Goal: Navigation & Orientation: Find specific page/section

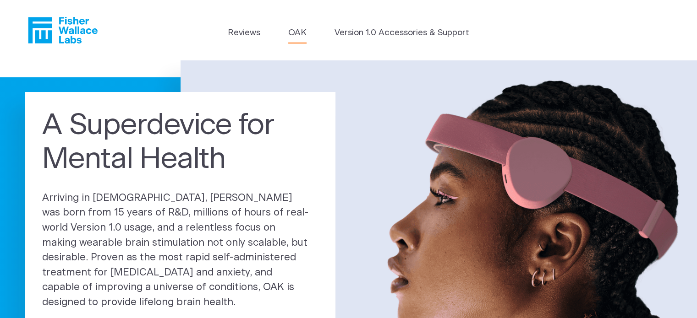
click at [300, 30] on link "OAK" at bounding box center [297, 33] width 18 height 13
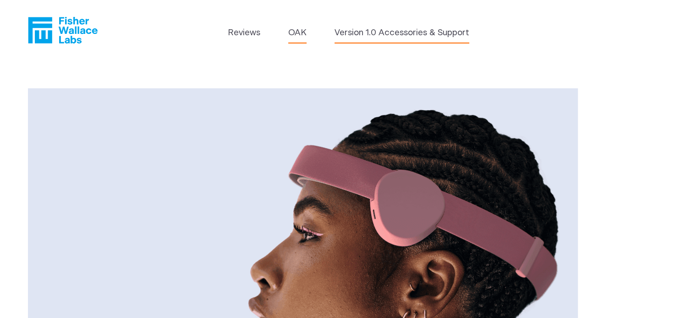
click at [369, 29] on link "Version 1.0 Accessories & Support" at bounding box center [401, 33] width 135 height 13
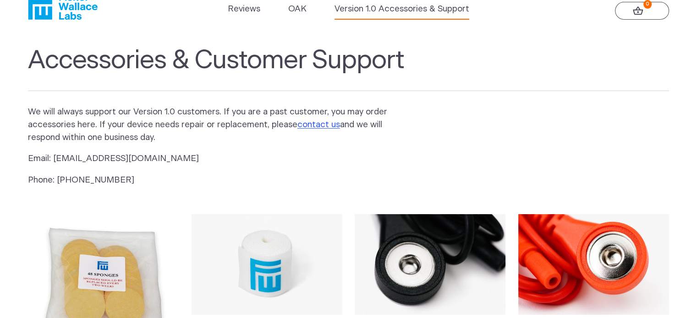
scroll to position [9, 0]
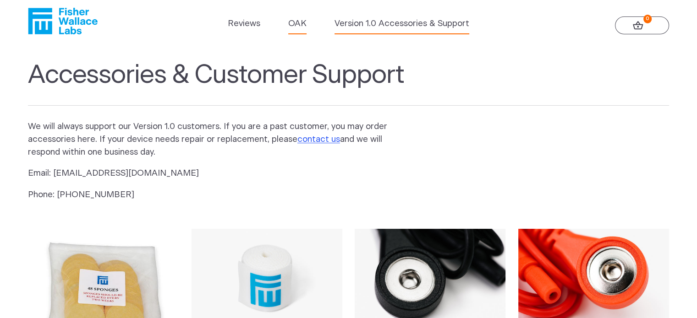
click at [291, 22] on link "OAK" at bounding box center [297, 23] width 18 height 13
